Goal: Transaction & Acquisition: Subscribe to service/newsletter

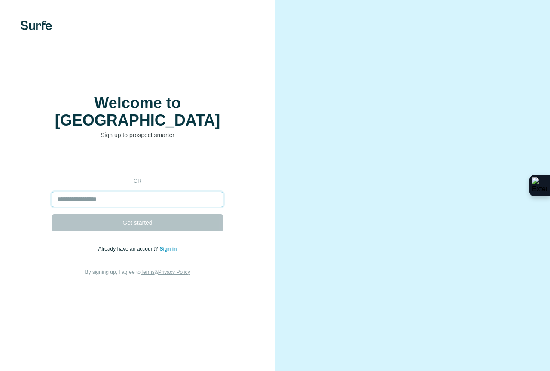
click at [104, 195] on input "email" at bounding box center [138, 199] width 172 height 15
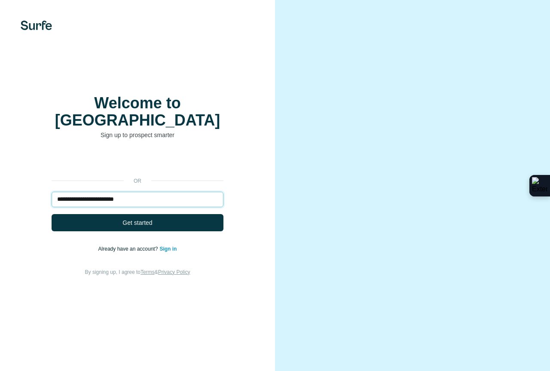
type input "**********"
click at [52, 214] on button "Get started" at bounding box center [138, 222] width 172 height 17
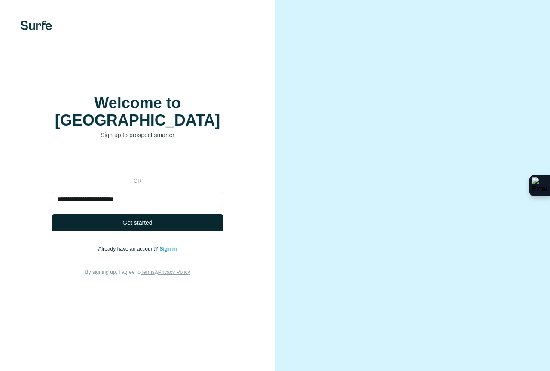
click at [114, 215] on button "Get started" at bounding box center [138, 222] width 172 height 17
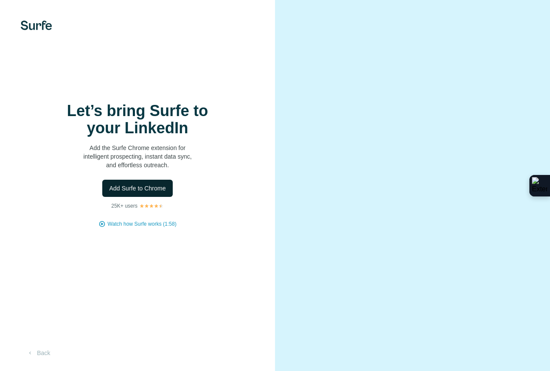
click at [154, 189] on span "Add Surfe to Chrome" at bounding box center [137, 188] width 57 height 9
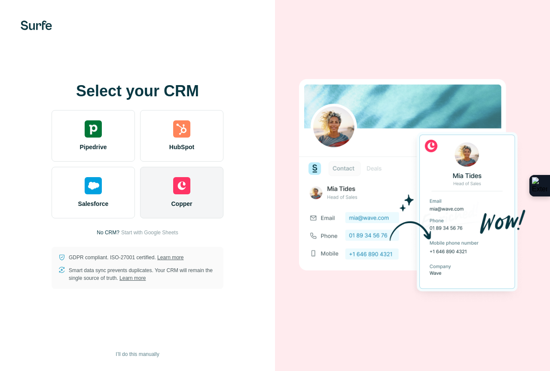
click at [182, 188] on img at bounding box center [181, 185] width 17 height 17
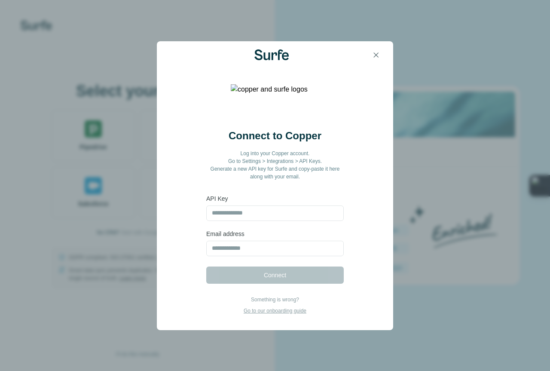
click at [387, 53] on div at bounding box center [275, 55] width 237 height 28
click at [384, 55] on button "button" at bounding box center [376, 54] width 17 height 17
